Goal: Transaction & Acquisition: Book appointment/travel/reservation

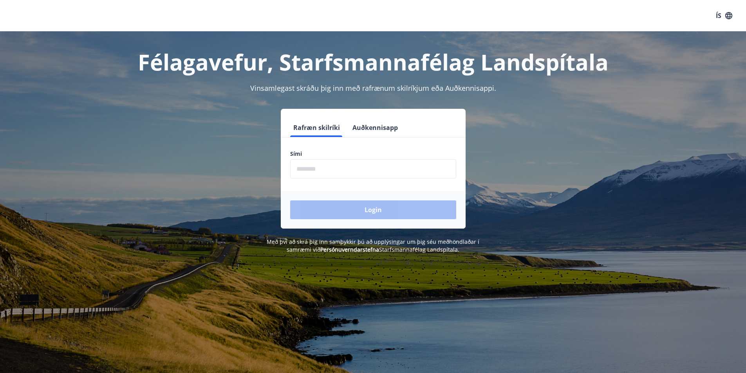
click at [372, 172] on input "phone" at bounding box center [373, 168] width 166 height 19
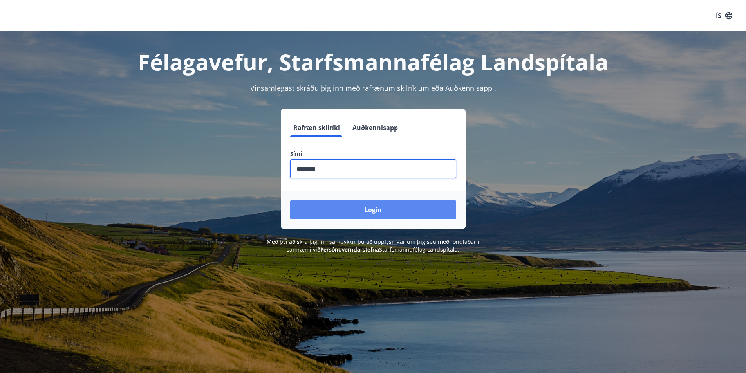
type input "********"
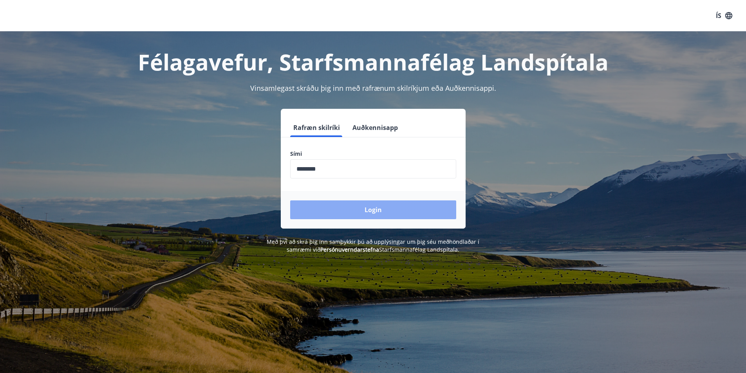
click at [374, 212] on button "Login" at bounding box center [373, 209] width 166 height 19
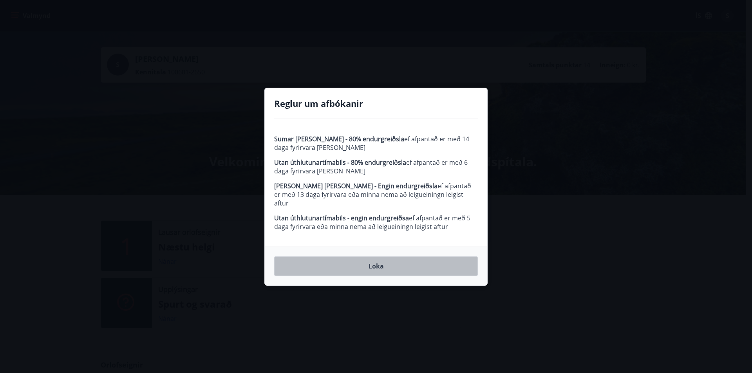
click at [326, 267] on button "Loka" at bounding box center [376, 266] width 204 height 20
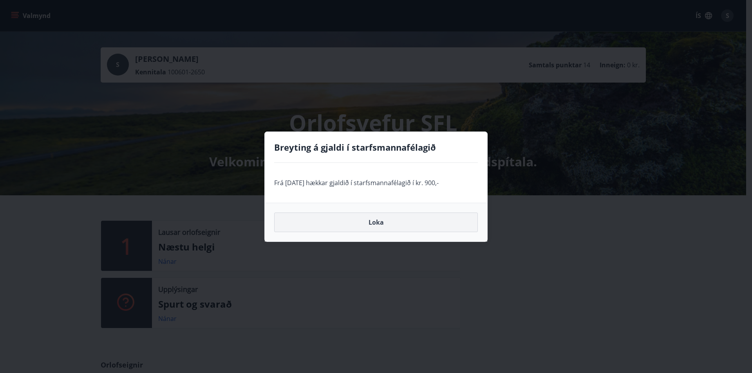
click at [388, 222] on button "Loka" at bounding box center [376, 223] width 204 height 20
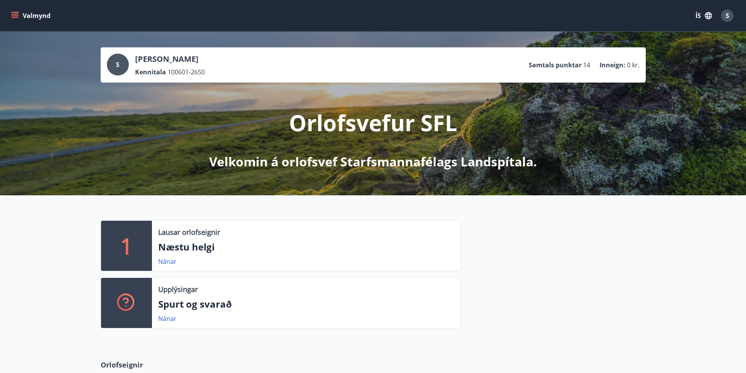
click at [15, 15] on icon "menu" at bounding box center [15, 16] width 8 height 8
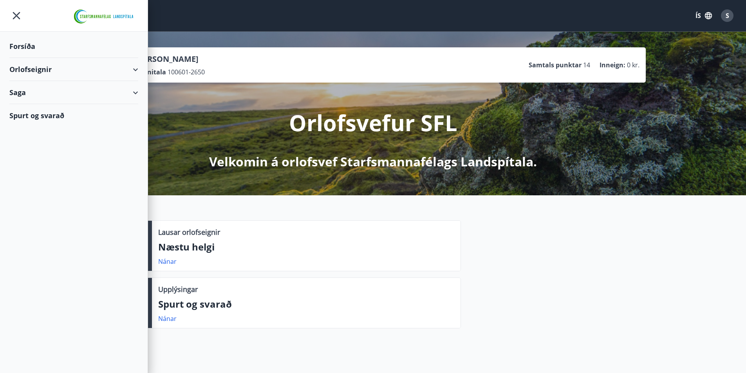
click at [135, 66] on div "Orlofseignir" at bounding box center [73, 69] width 129 height 23
click at [50, 103] on div "Bókunardagatal" at bounding box center [74, 106] width 116 height 16
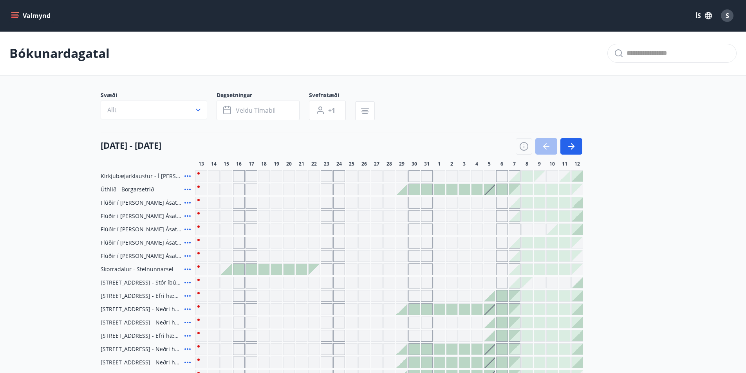
click at [576, 143] on icon "button" at bounding box center [571, 146] width 9 height 9
click at [573, 147] on icon "button" at bounding box center [573, 146] width 4 height 6
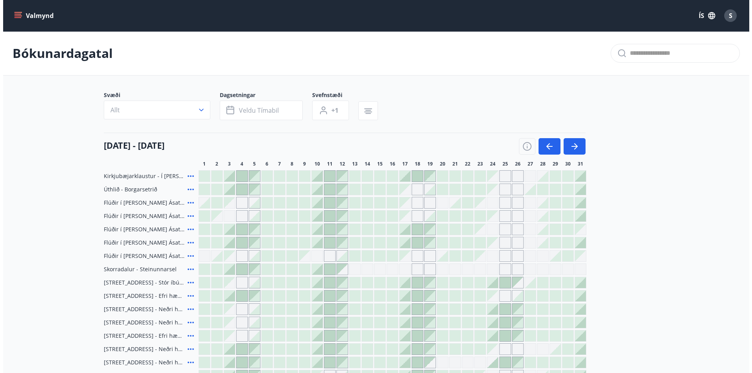
scroll to position [78, 0]
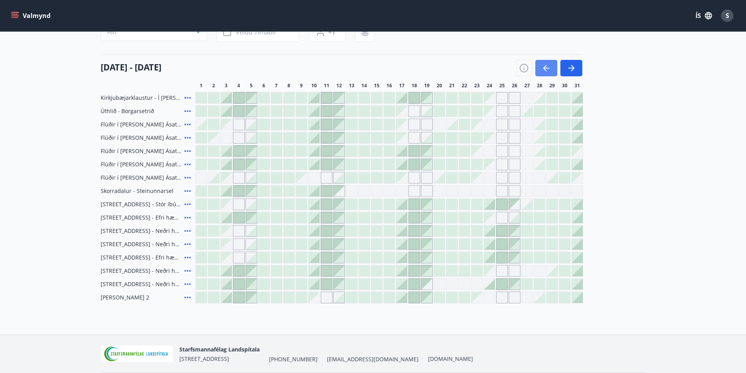
click at [542, 65] on icon "button" at bounding box center [546, 67] width 9 height 9
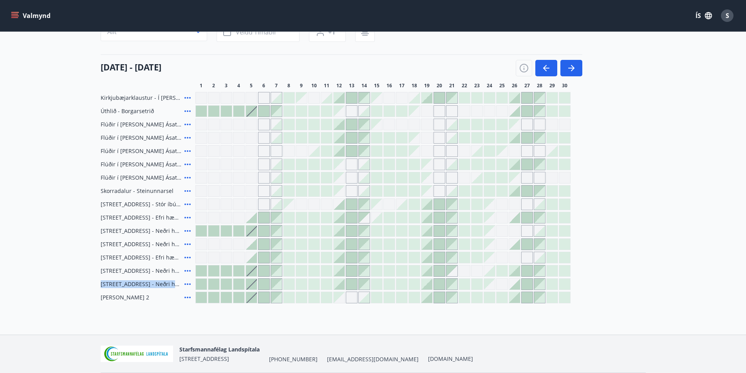
drag, startPoint x: 488, startPoint y: 271, endPoint x: 476, endPoint y: 284, distance: 18.1
click at [476, 284] on div "Kirkjubæjarklaustur - Í landi Hæðargarðs Úthlið - Borgarsetrið Flúðir í landi Á…" at bounding box center [373, 197] width 545 height 211
click at [507, 339] on div "Starfsmannafélag Landspítala Skaftahlíð 24 , 105 Reykjavík +354 543-5969 starfs…" at bounding box center [373, 354] width 545 height 38
click at [488, 284] on div "Gráir dagar eru ekki bókanlegir" at bounding box center [489, 284] width 11 height 11
click at [489, 284] on div "Gráir dagar eru ekki bókanlegir" at bounding box center [489, 284] width 11 height 11
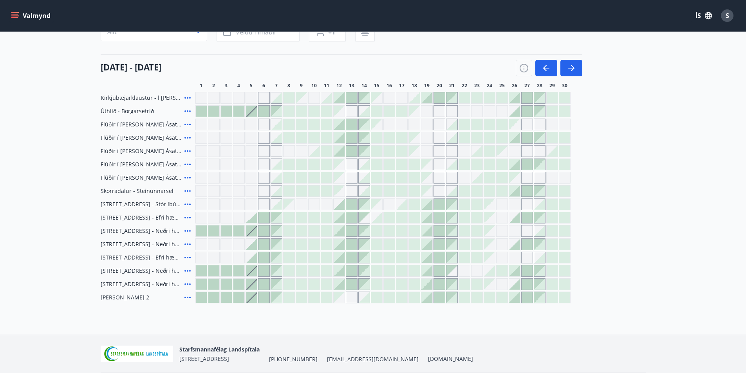
click at [490, 274] on div "Kirkjubæjarklaustur - Í landi Hæðargarðs Úthlið - Borgarsetrið Flúðir í landi Á…" at bounding box center [373, 197] width 545 height 211
click at [527, 286] on div at bounding box center [527, 284] width 11 height 11
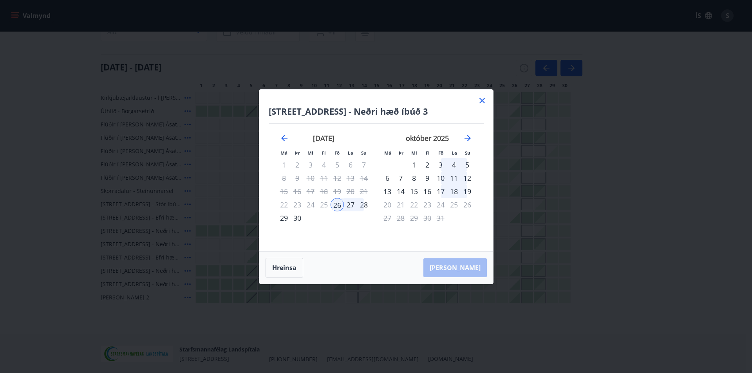
click at [484, 101] on icon at bounding box center [481, 100] width 9 height 9
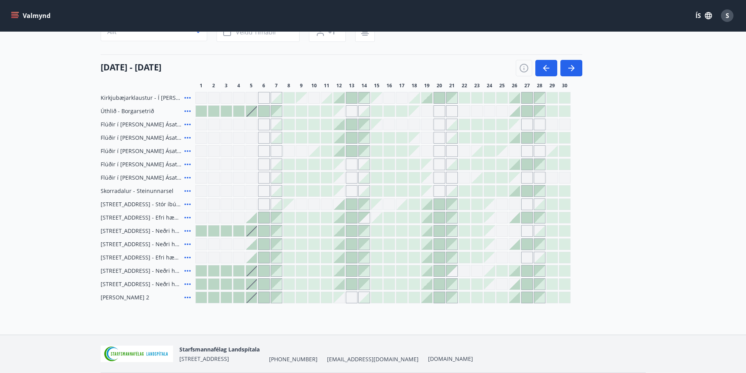
click at [478, 285] on div at bounding box center [476, 284] width 11 height 11
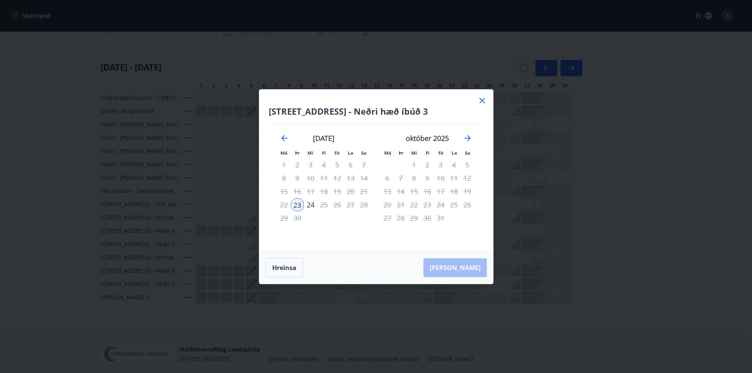
click at [480, 99] on icon at bounding box center [481, 100] width 5 height 5
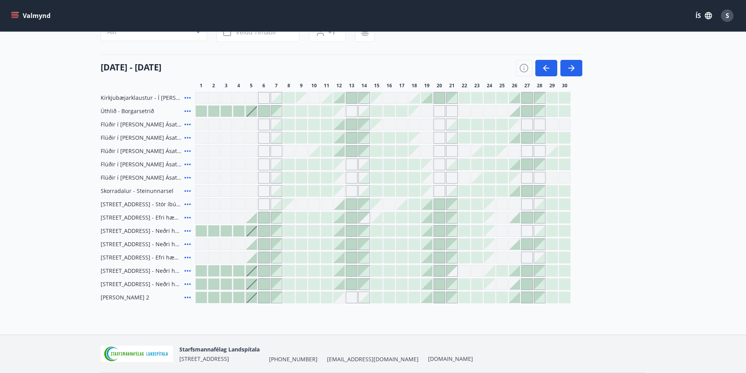
click at [528, 286] on div at bounding box center [527, 284] width 11 height 11
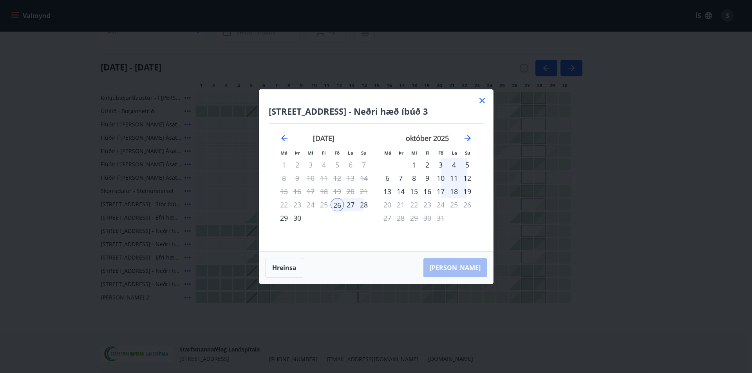
click at [481, 100] on icon at bounding box center [481, 100] width 5 height 5
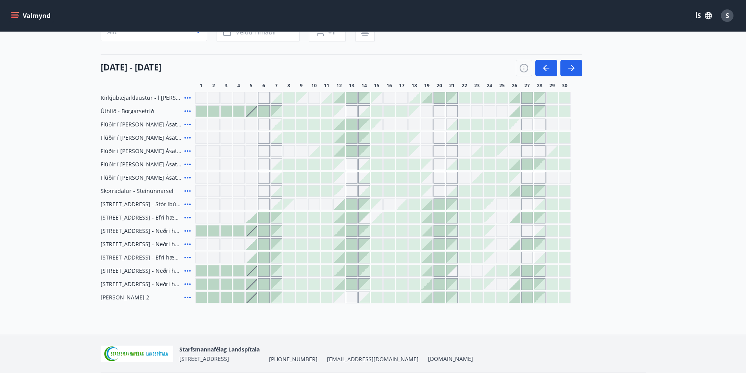
click at [488, 216] on div "Gráir dagar eru ekki bókanlegir" at bounding box center [489, 217] width 11 height 11
click at [625, 276] on div "Kirkjubæjarklaustur - Í landi Hæðargarðs Úthlið - Borgarsetrið Flúðir í landi Á…" at bounding box center [373, 197] width 545 height 211
click at [493, 275] on div at bounding box center [489, 271] width 11 height 11
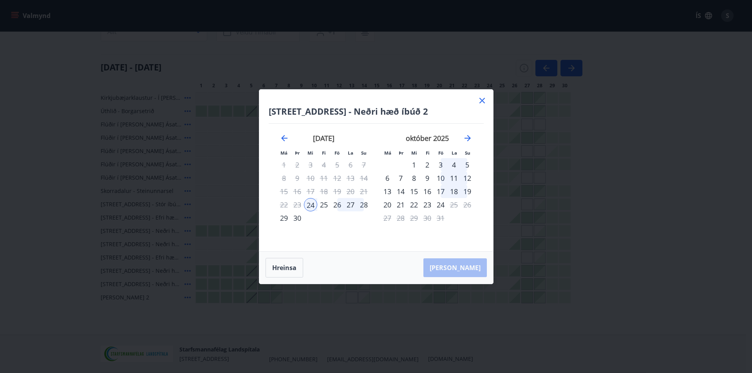
click at [365, 205] on div "28" at bounding box center [363, 204] width 13 height 13
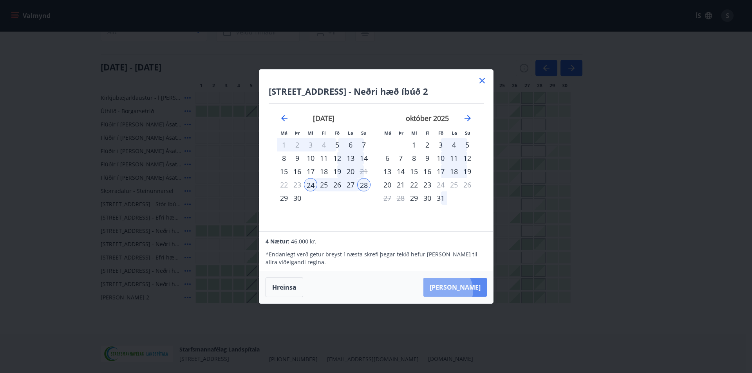
click at [471, 291] on button "Taka Frá" at bounding box center [454, 287] width 63 height 19
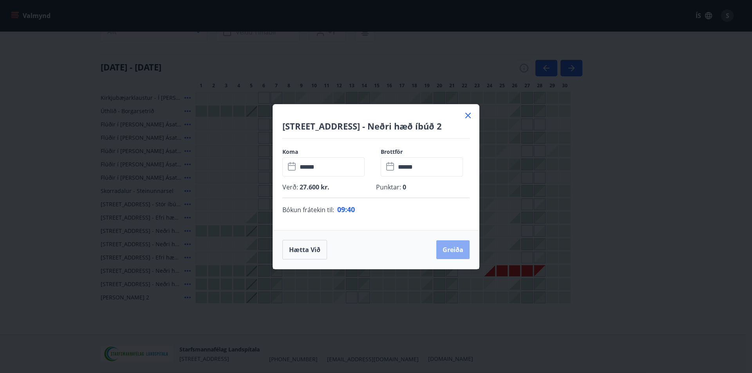
click at [458, 248] on button "Greiða" at bounding box center [452, 249] width 33 height 19
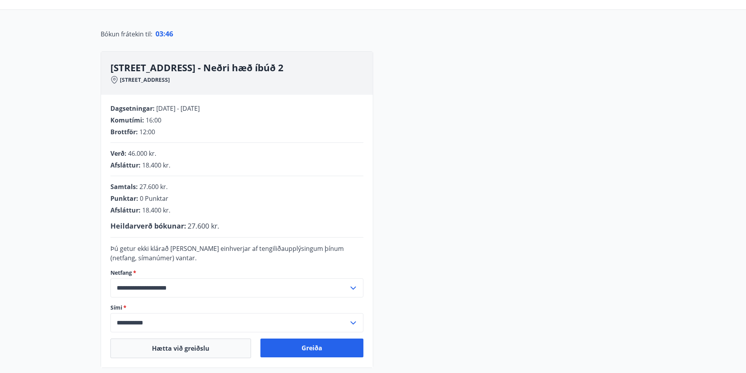
scroll to position [78, 0]
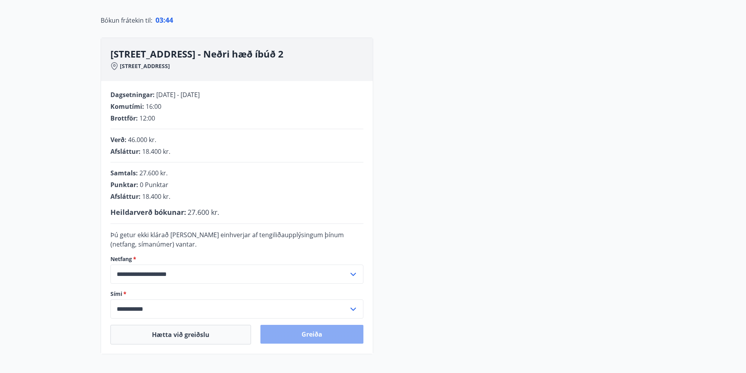
click at [315, 342] on button "Greiða" at bounding box center [311, 334] width 103 height 19
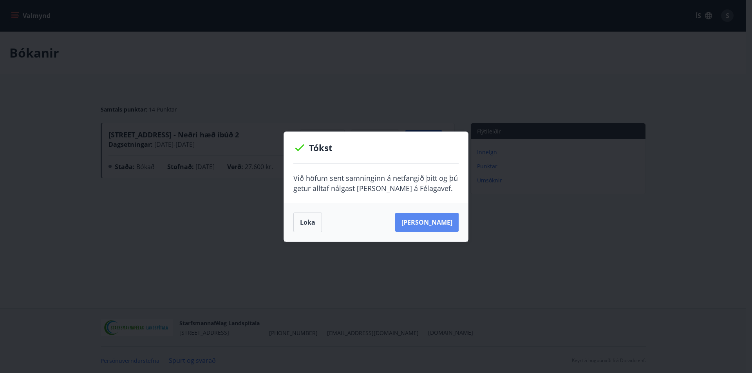
click at [441, 227] on button "Sjá samning" at bounding box center [426, 222] width 63 height 19
click at [310, 223] on button "Loka" at bounding box center [307, 223] width 29 height 20
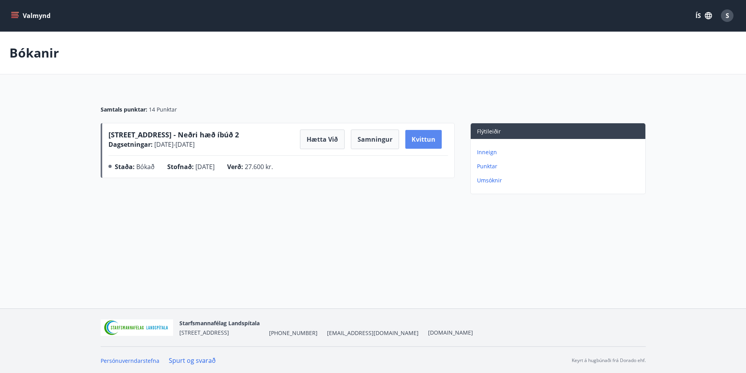
click at [429, 141] on button "Kvittun" at bounding box center [423, 139] width 36 height 19
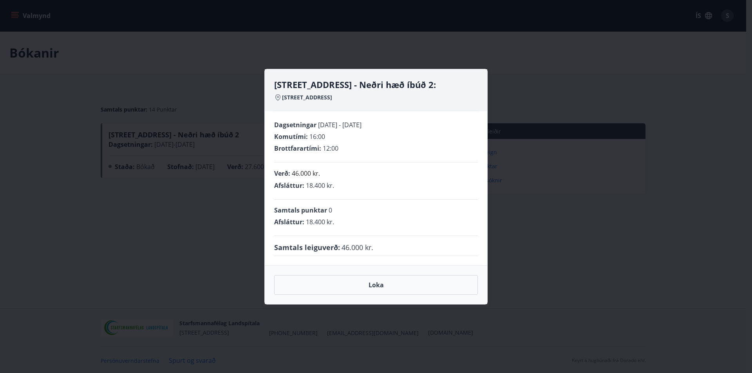
click at [225, 213] on div "Hrafnagilsstræti 26 - Neðri hæð íbúð 2: Hrafnagilsstræti 26 Dagsetningar 24.09.…" at bounding box center [376, 186] width 752 height 373
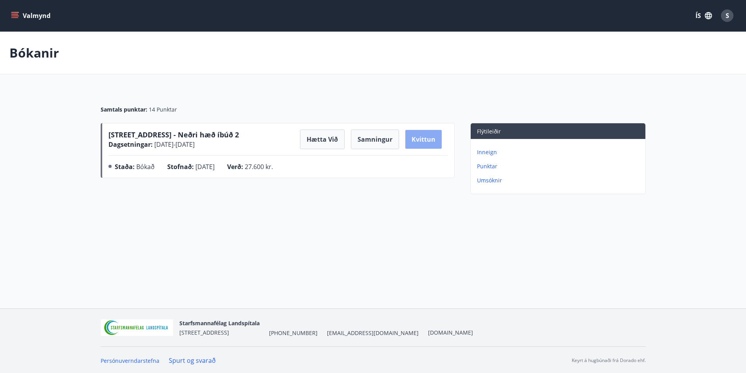
click at [417, 143] on button "Kvittun" at bounding box center [423, 139] width 36 height 19
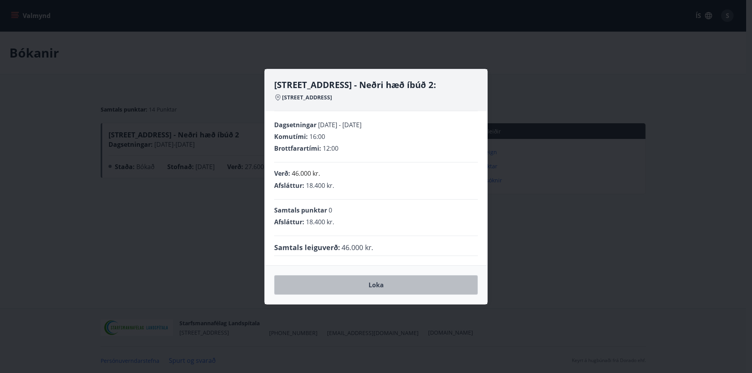
click at [408, 290] on button "Loka" at bounding box center [376, 285] width 204 height 20
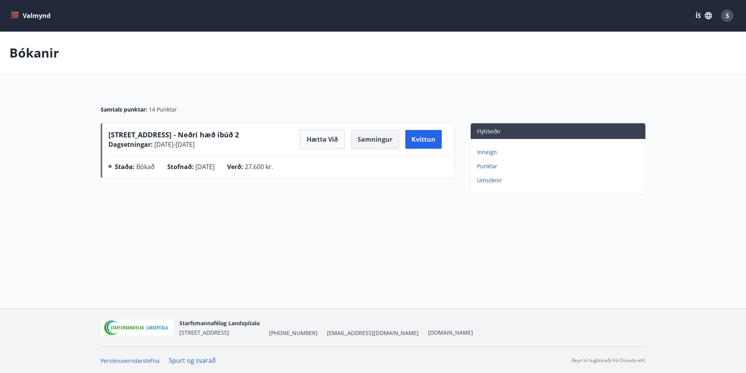
click at [395, 138] on button "Samningur" at bounding box center [375, 140] width 48 height 20
click at [414, 71] on div "Bókanir" at bounding box center [373, 53] width 746 height 43
click at [33, 17] on button "Valmynd" at bounding box center [31, 16] width 44 height 14
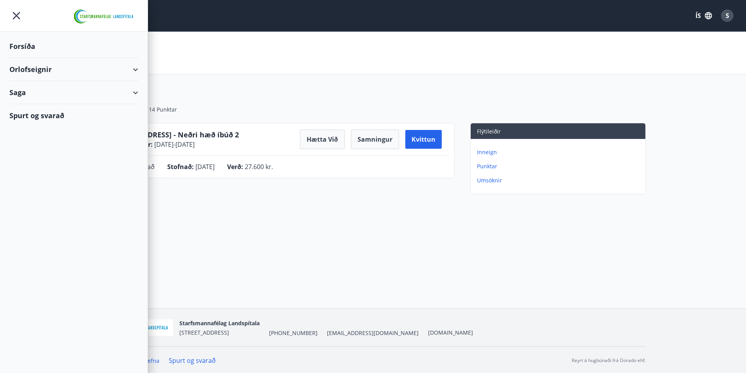
click at [134, 70] on div "Orlofseignir" at bounding box center [73, 69] width 129 height 23
click at [38, 104] on div "Bókunardagatal" at bounding box center [74, 106] width 116 height 16
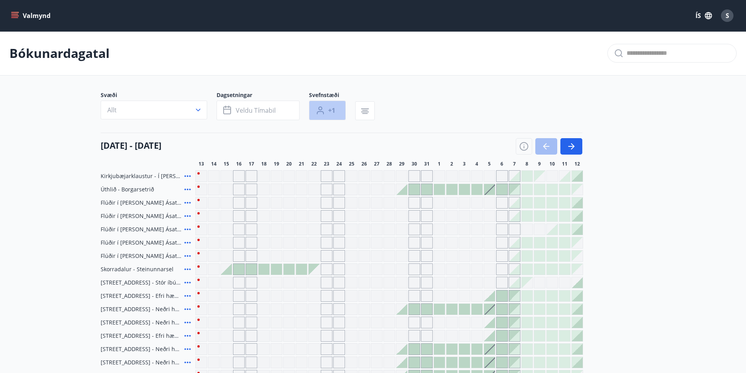
click at [330, 109] on span "+1" at bounding box center [331, 110] width 7 height 9
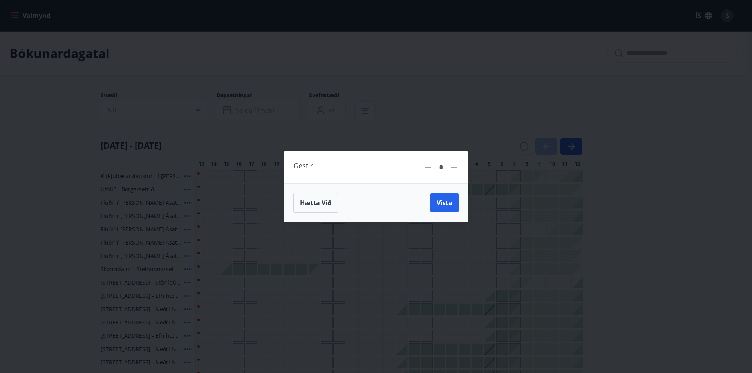
click at [452, 164] on icon at bounding box center [453, 167] width 9 height 9
type input "*"
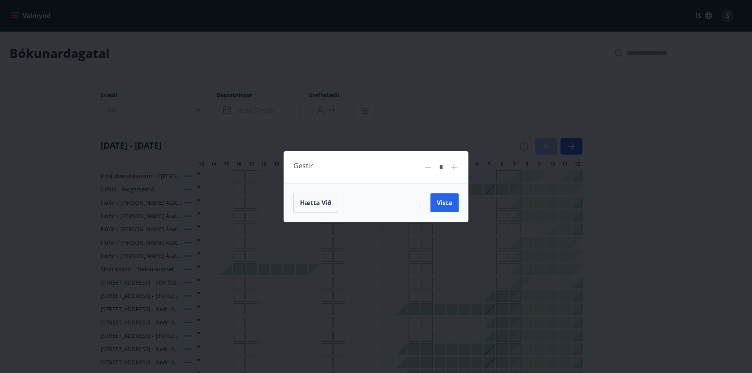
drag, startPoint x: 453, startPoint y: 204, endPoint x: 464, endPoint y: 135, distance: 69.7
click at [453, 204] on button "Vista" at bounding box center [444, 202] width 28 height 19
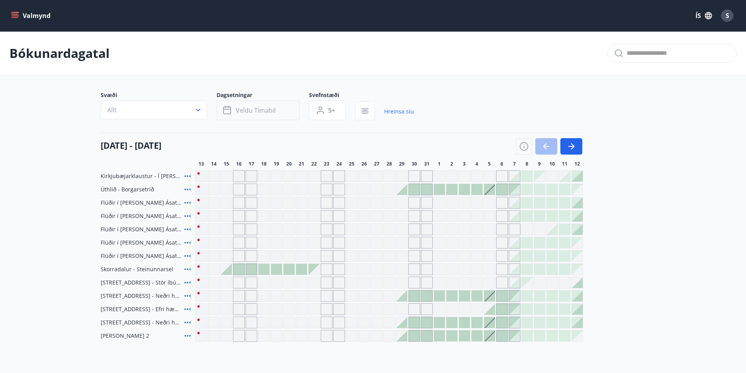
click at [276, 106] on button "Veldu tímabil" at bounding box center [258, 111] width 83 height 20
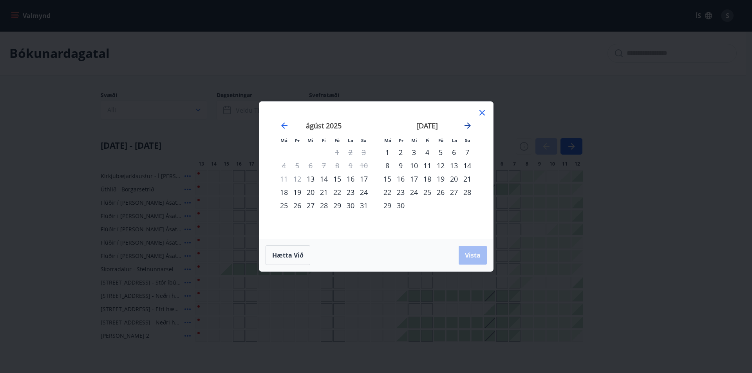
click at [468, 123] on icon "Move forward to switch to the next month." at bounding box center [467, 126] width 6 height 6
click at [467, 125] on icon "Move forward to switch to the next month." at bounding box center [467, 126] width 6 height 6
click at [338, 165] on div "7" at bounding box center [337, 165] width 13 height 13
click at [360, 164] on div "9" at bounding box center [363, 165] width 13 height 13
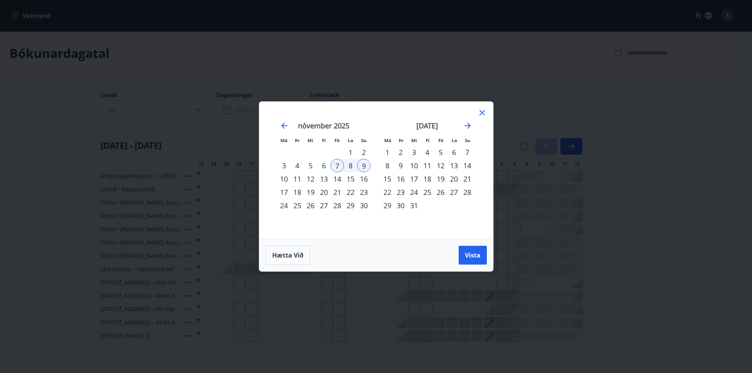
click at [482, 267] on div "Hætta við Vista" at bounding box center [376, 255] width 234 height 33
click at [477, 258] on span "Vista" at bounding box center [473, 255] width 16 height 9
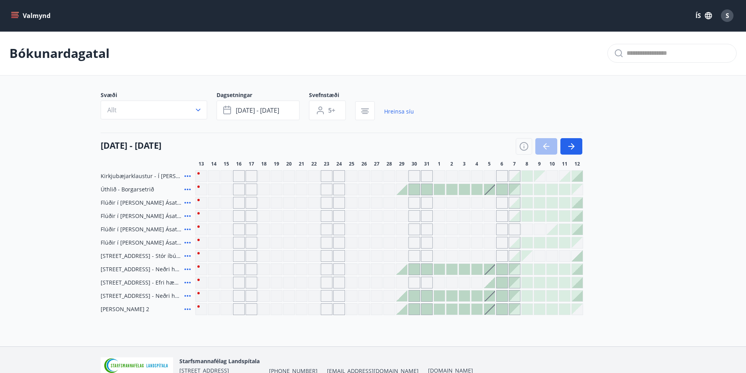
click at [187, 175] on icon at bounding box center [187, 176] width 9 height 9
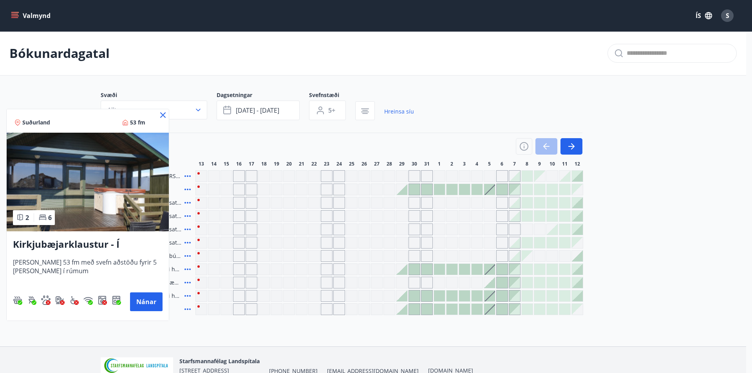
click at [163, 115] on icon at bounding box center [162, 114] width 5 height 5
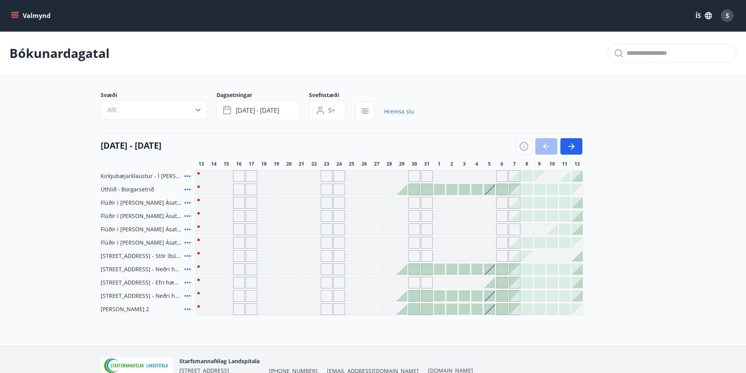
click at [187, 201] on icon at bounding box center [187, 202] width 9 height 9
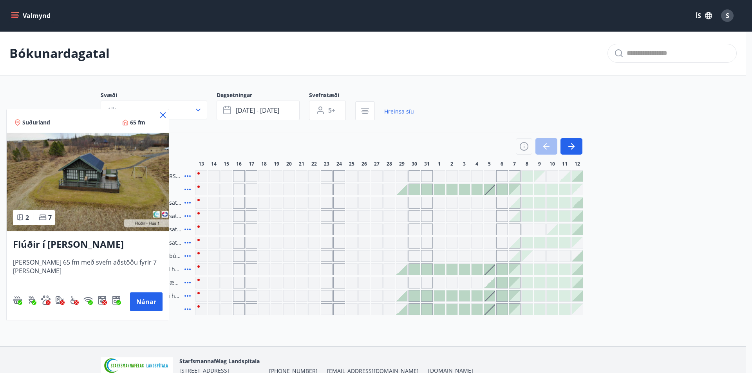
click at [136, 199] on img at bounding box center [88, 182] width 162 height 99
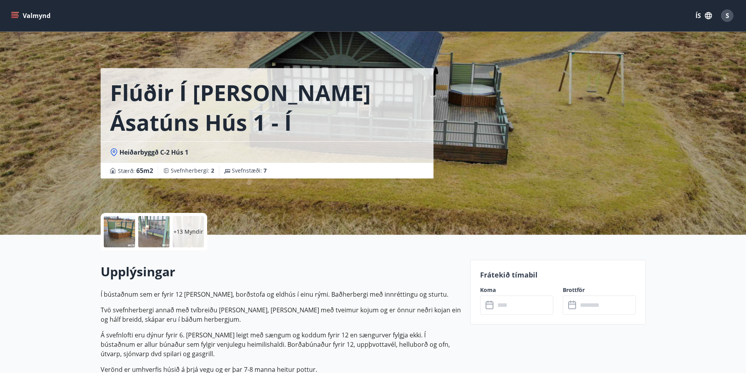
click at [190, 234] on p "+13 Myndir" at bounding box center [188, 232] width 30 height 8
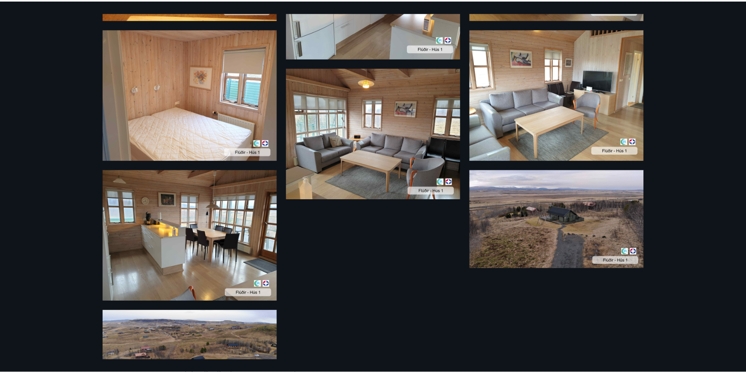
scroll to position [834, 0]
